Goal: Obtain resource: Obtain resource

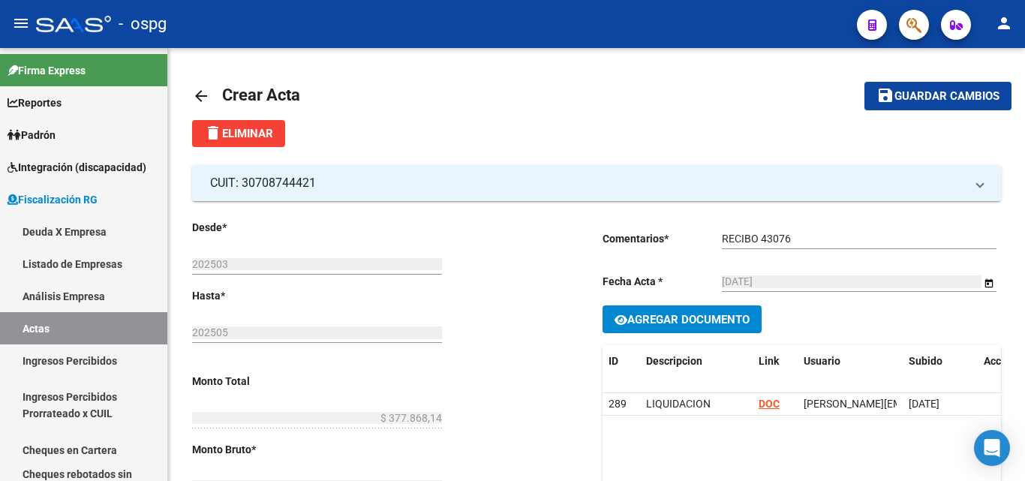
scroll to position [791, 0]
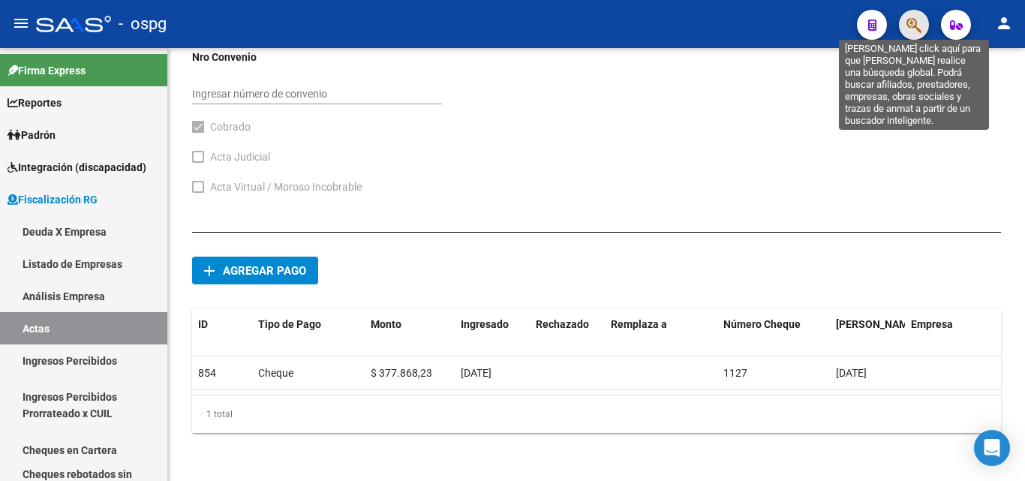
click at [911, 26] on icon "button" at bounding box center [914, 25] width 15 height 17
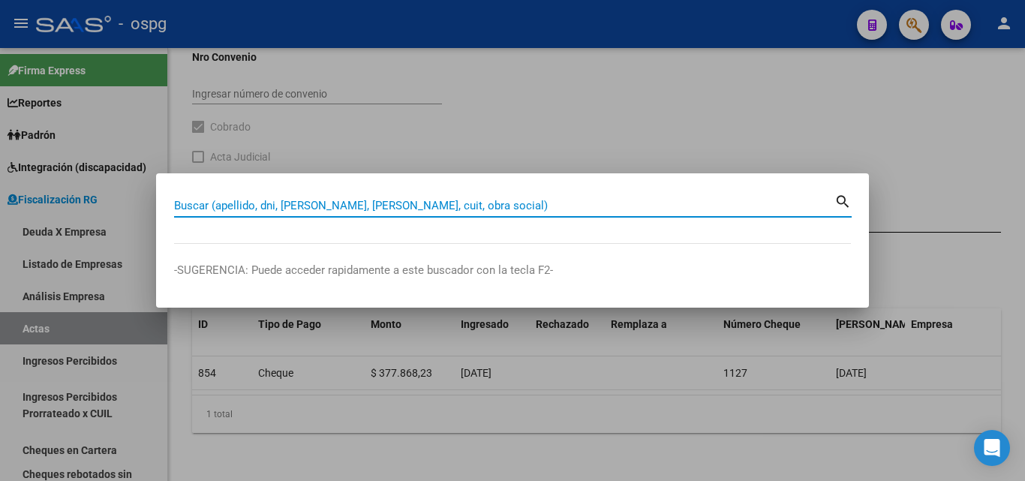
click at [474, 203] on input "Buscar (apellido, dni, [PERSON_NAME], [PERSON_NAME], cuit, obra social)" at bounding box center [504, 206] width 660 height 14
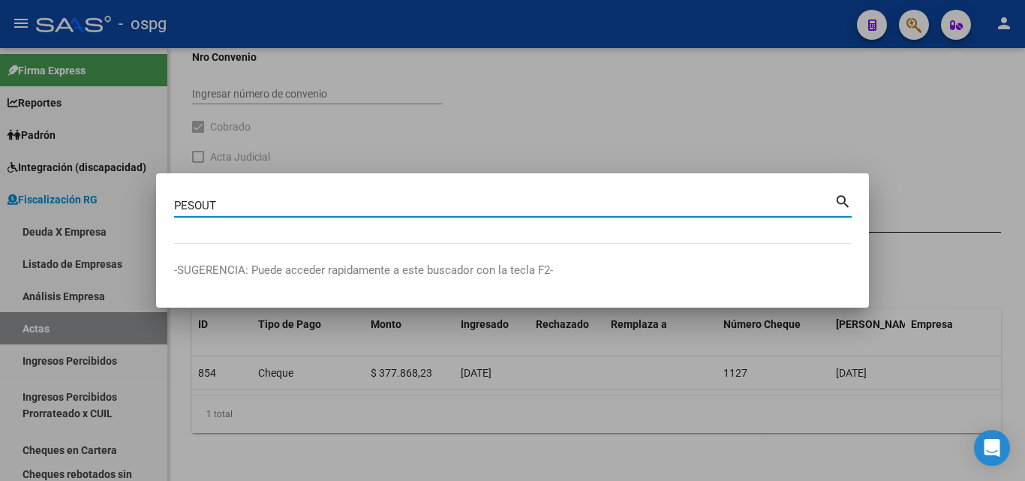
type input "PESOUT"
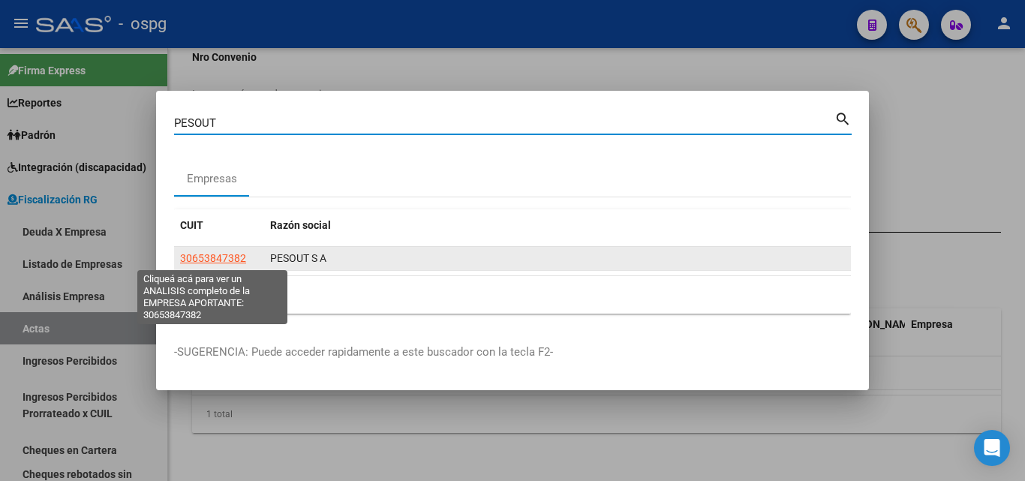
click at [230, 255] on span "30653847382" at bounding box center [213, 258] width 66 height 12
type textarea "30653847382"
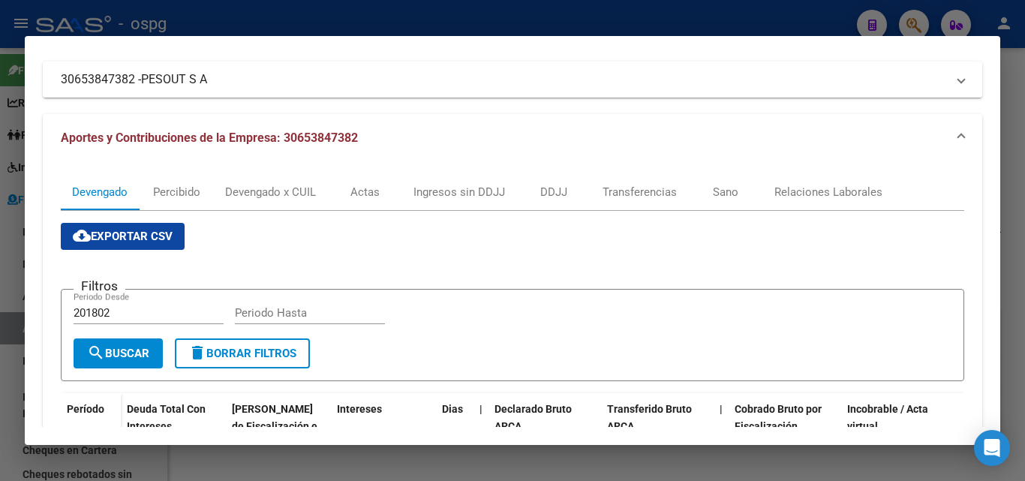
scroll to position [0, 0]
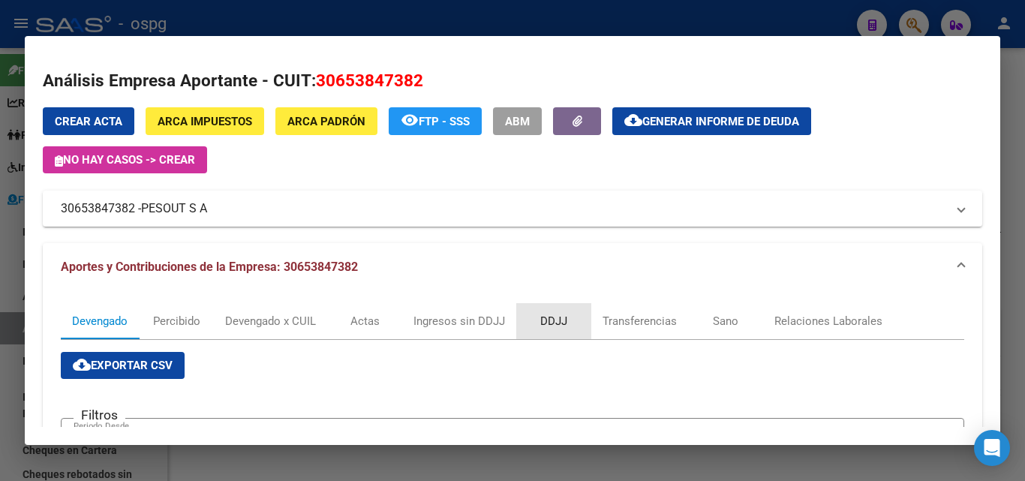
click at [554, 328] on div "DDJJ" at bounding box center [553, 321] width 27 height 17
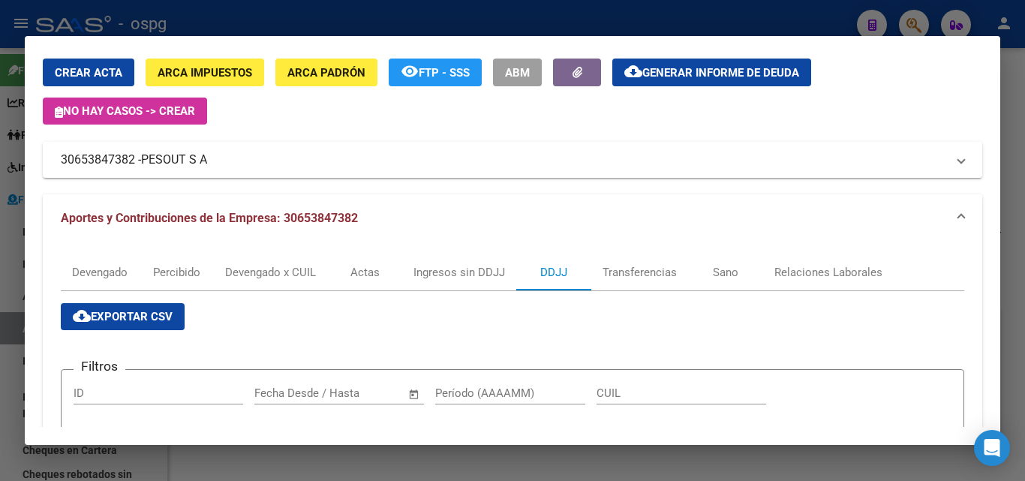
scroll to position [150, 0]
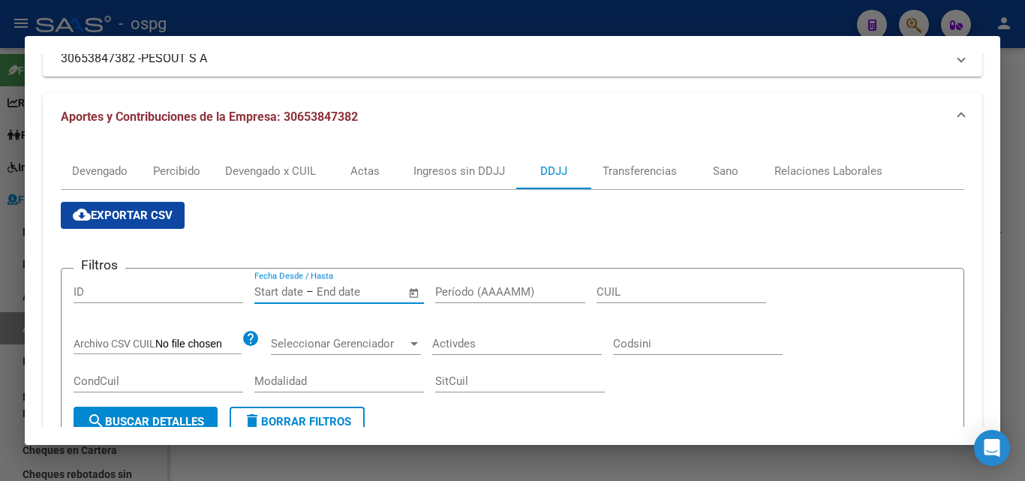
click at [283, 292] on input "text" at bounding box center [278, 292] width 49 height 14
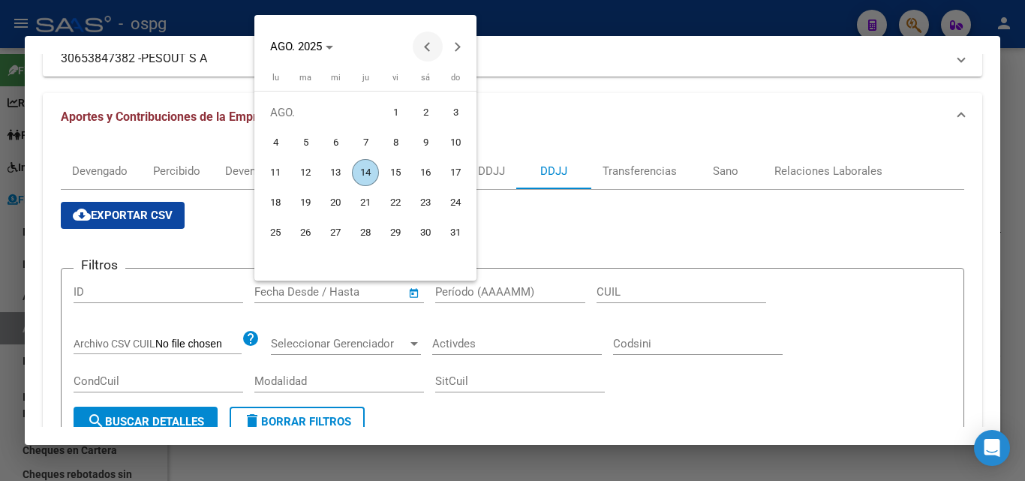
click at [434, 56] on span "Previous month" at bounding box center [428, 47] width 30 height 30
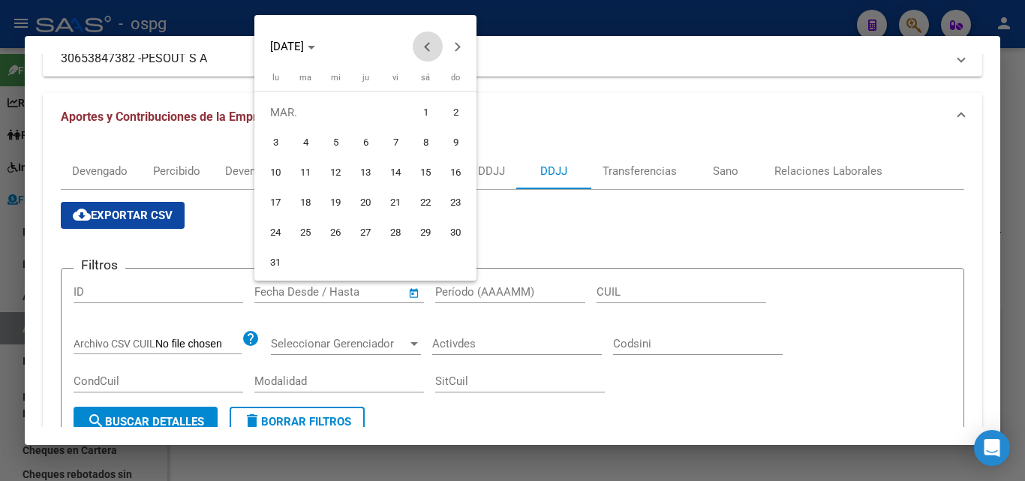
click at [434, 56] on span "Previous month" at bounding box center [428, 47] width 30 height 30
click at [318, 50] on span "DIC. 2024" at bounding box center [294, 47] width 48 height 14
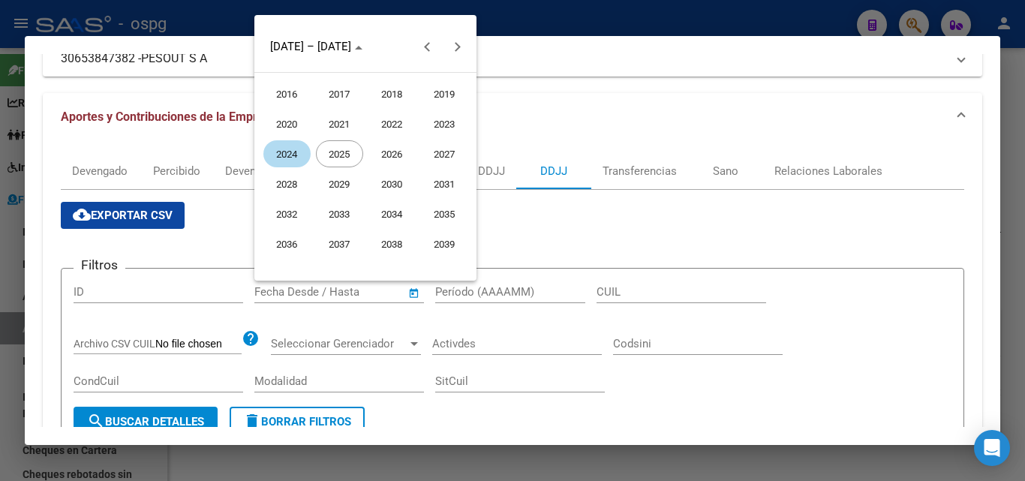
click at [273, 148] on span "2024" at bounding box center [286, 153] width 47 height 27
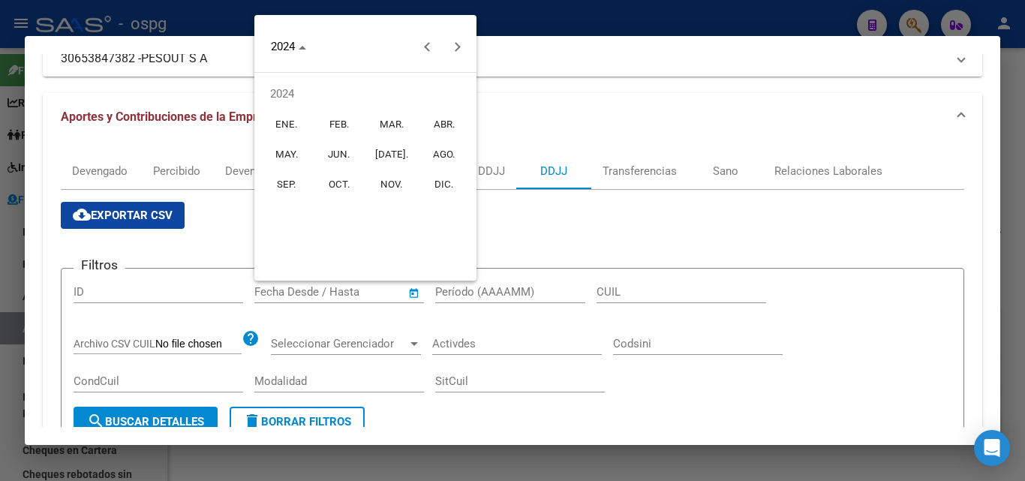
click at [438, 161] on span "AGO." at bounding box center [444, 153] width 47 height 27
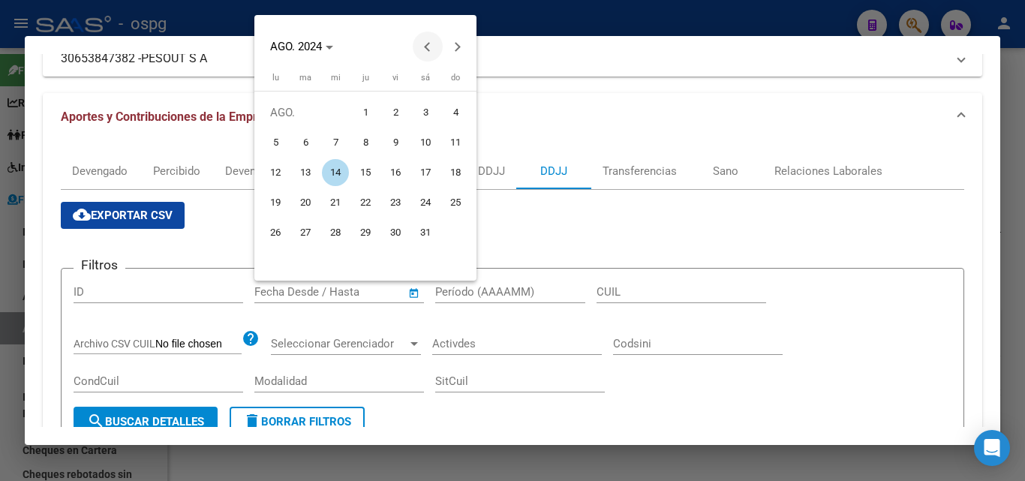
click at [430, 51] on span "Previous month" at bounding box center [428, 47] width 30 height 30
click at [287, 146] on span "1" at bounding box center [275, 142] width 27 height 27
type input "[DATE]"
click at [278, 140] on span "1" at bounding box center [275, 142] width 27 height 27
type input "[DATE]"
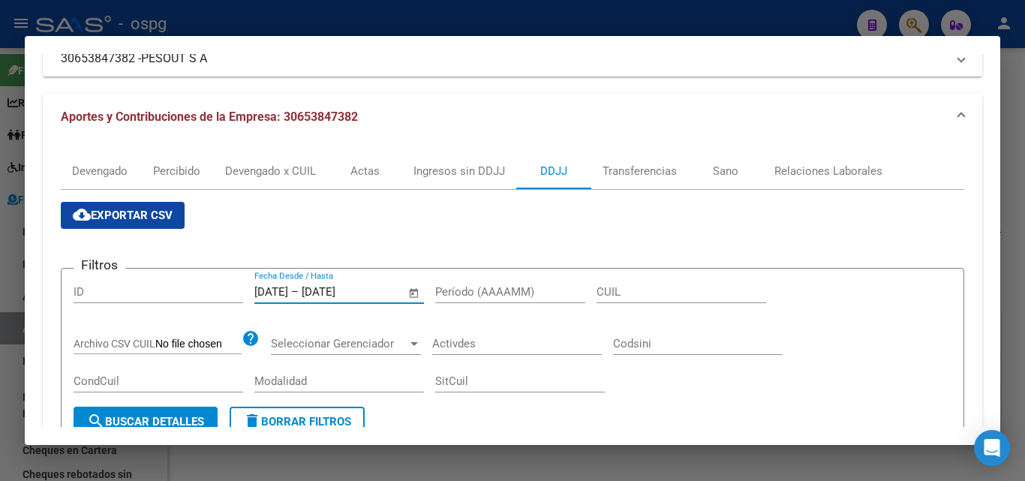
drag, startPoint x: 368, startPoint y: 293, endPoint x: 315, endPoint y: 284, distance: 54.0
click at [315, 284] on div "[DATE] [DATE] – [DATE] [DATE] Fecha Desde / Hasta" at bounding box center [330, 292] width 152 height 23
click at [366, 296] on input "text" at bounding box center [338, 292] width 73 height 14
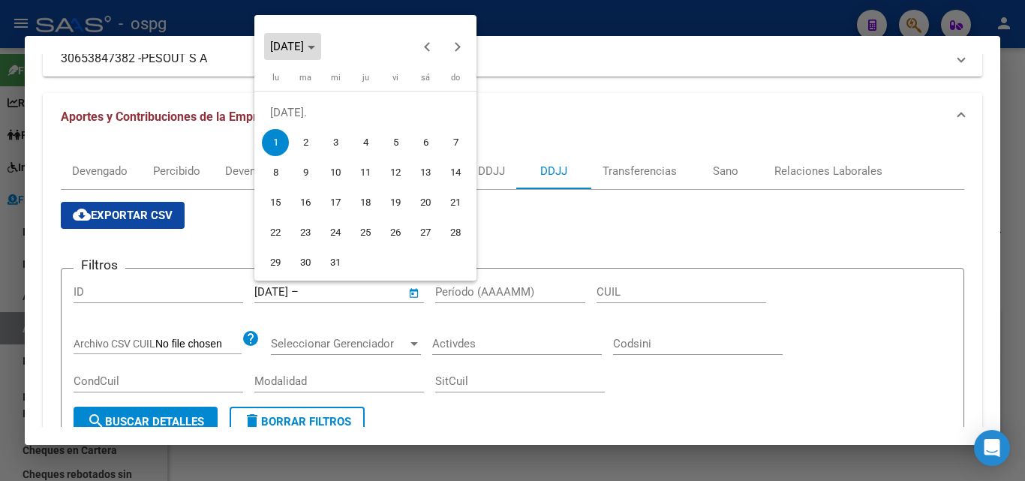
click at [304, 52] on span "[DATE]" at bounding box center [287, 47] width 34 height 14
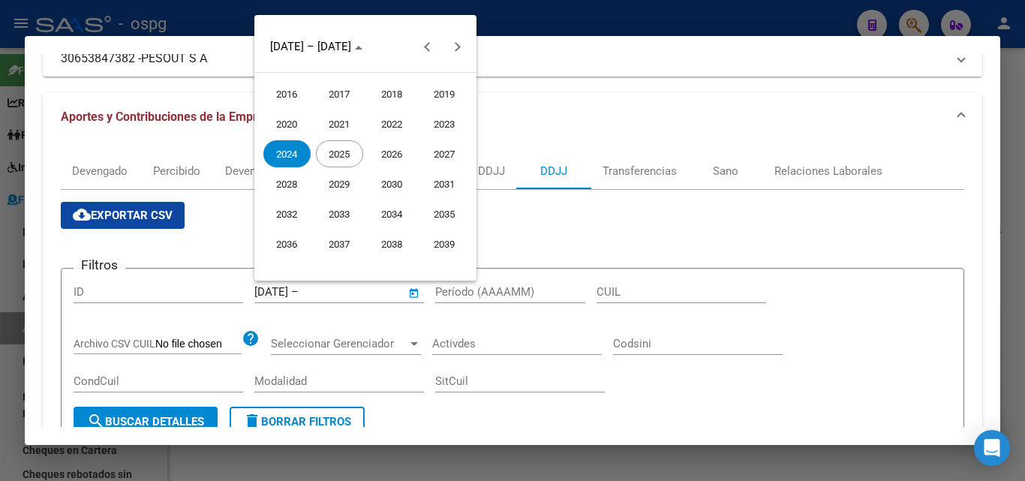
click at [338, 155] on span "2025" at bounding box center [339, 153] width 47 height 27
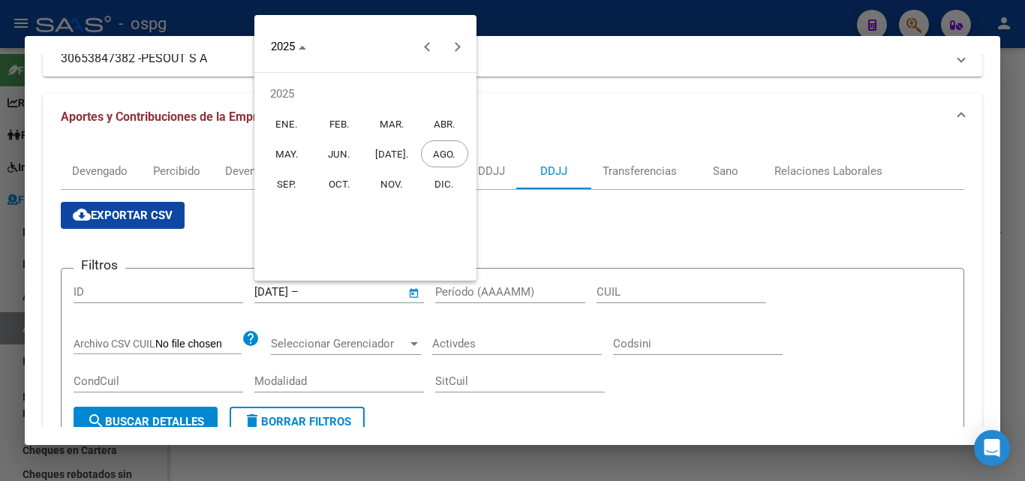
click at [332, 161] on span "JUN." at bounding box center [339, 153] width 47 height 27
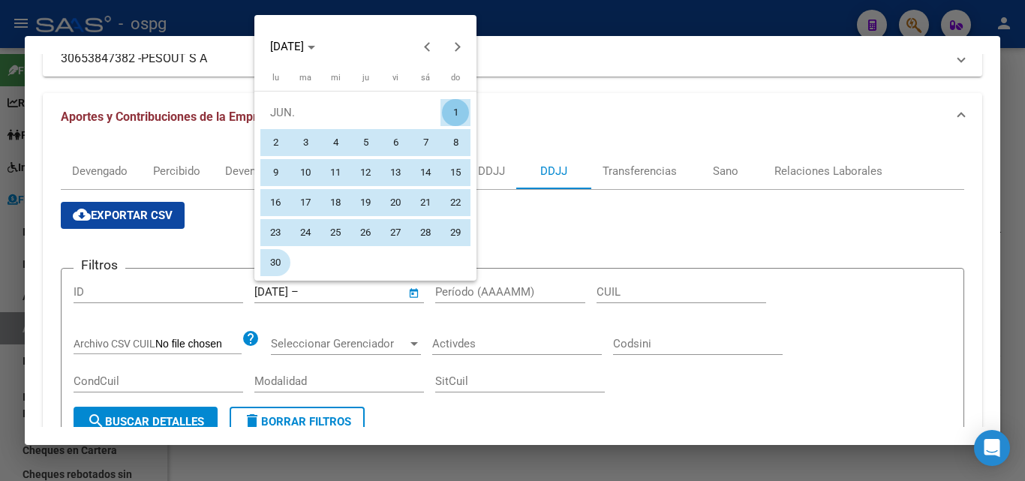
click at [281, 258] on span "30" at bounding box center [275, 262] width 27 height 27
type input "[DATE]"
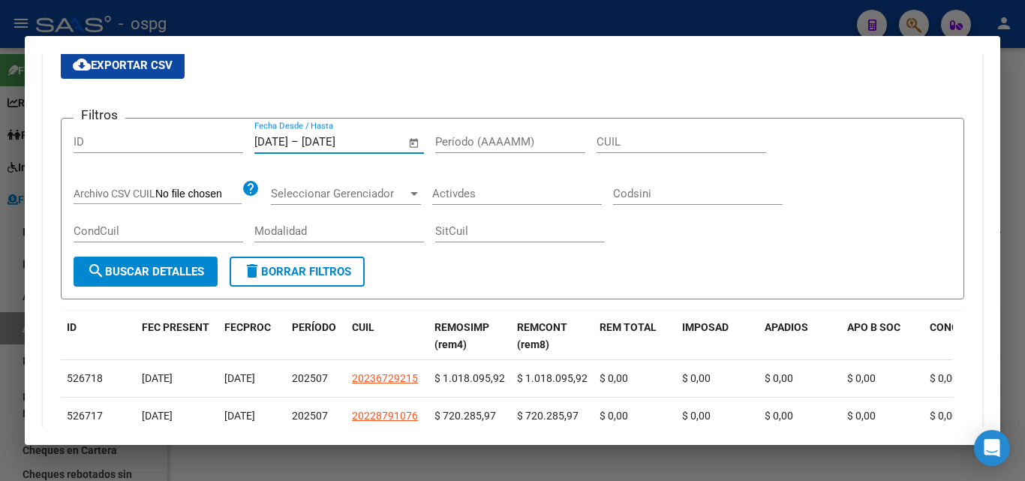
scroll to position [225, 0]
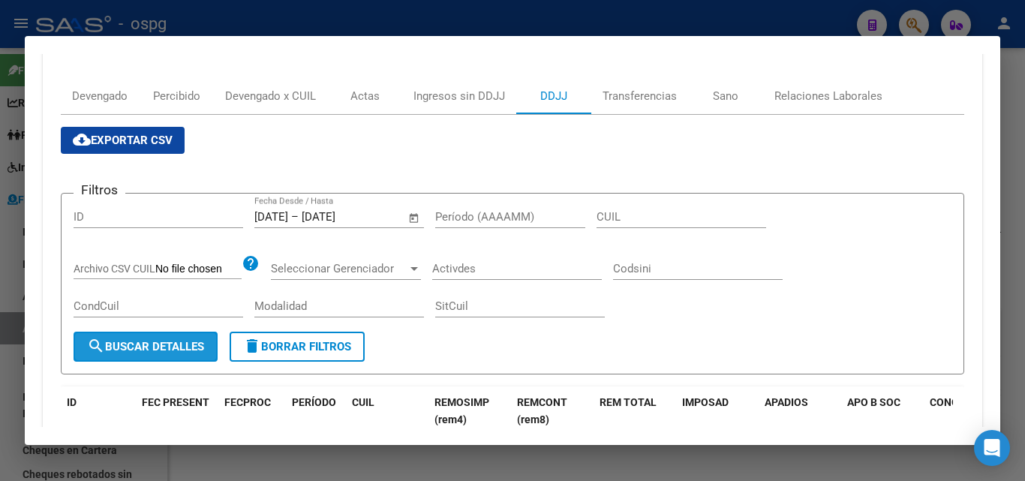
click at [149, 347] on span "search Buscar Detalles" at bounding box center [145, 347] width 117 height 14
click at [144, 136] on span "cloud_download Exportar CSV" at bounding box center [123, 141] width 100 height 14
click at [5, 274] on div at bounding box center [512, 240] width 1025 height 481
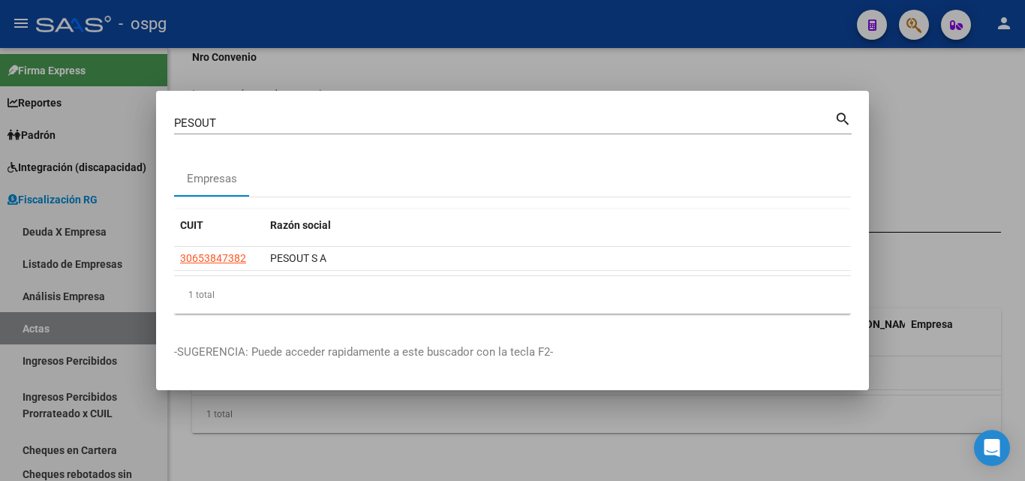
click at [531, 83] on div at bounding box center [512, 240] width 1025 height 481
